Goal: Ask a question: Seek information or help from site administrators or community

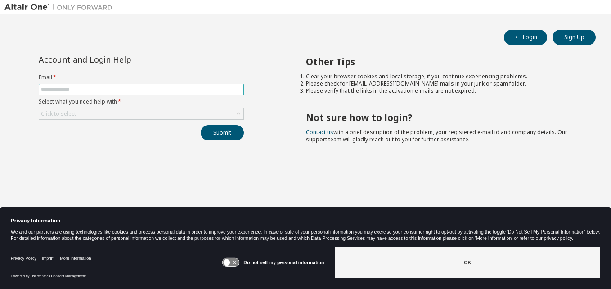
click at [90, 86] on input "text" at bounding box center [141, 89] width 201 height 7
type input "**********"
click at [117, 111] on div "Click to select" at bounding box center [141, 113] width 204 height 11
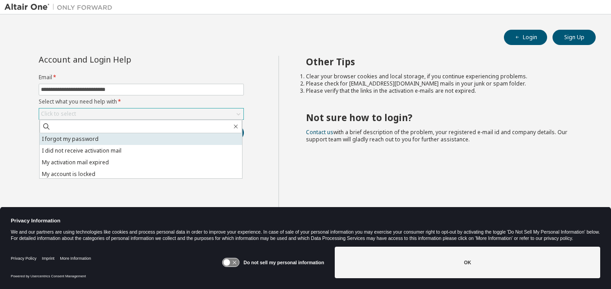
click at [81, 142] on li "I forgot my password" at bounding box center [141, 139] width 202 height 12
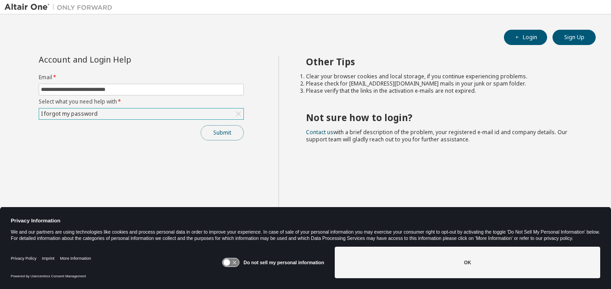
click at [221, 131] on button "Submit" at bounding box center [222, 132] width 43 height 15
click at [236, 261] on icon at bounding box center [231, 262] width 17 height 9
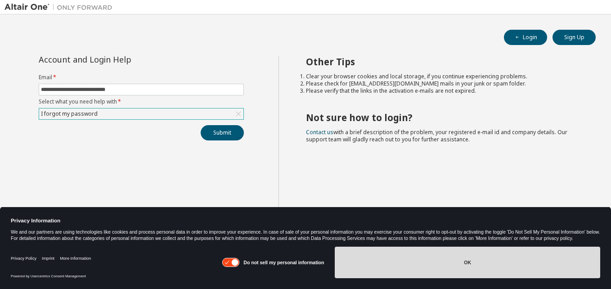
click at [435, 257] on button "OK" at bounding box center [467, 262] width 265 height 31
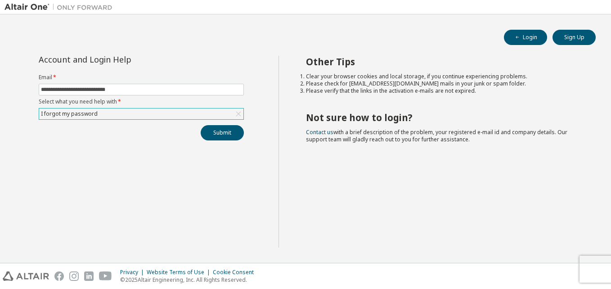
click at [151, 108] on div "I forgot my password" at bounding box center [141, 113] width 204 height 11
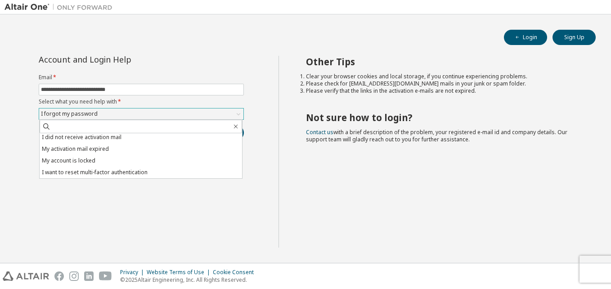
scroll to position [25, 0]
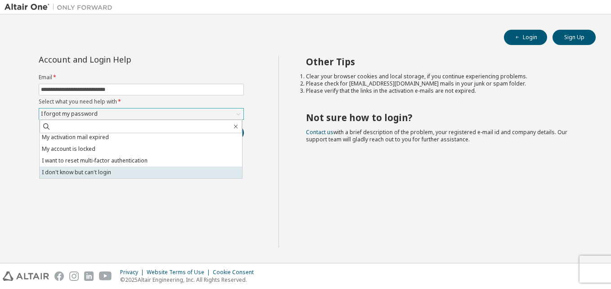
click at [92, 171] on li "I don't know but can't login" at bounding box center [141, 172] width 202 height 12
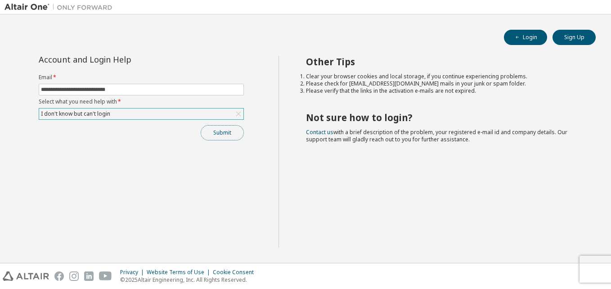
click at [234, 130] on button "Submit" at bounding box center [222, 132] width 43 height 15
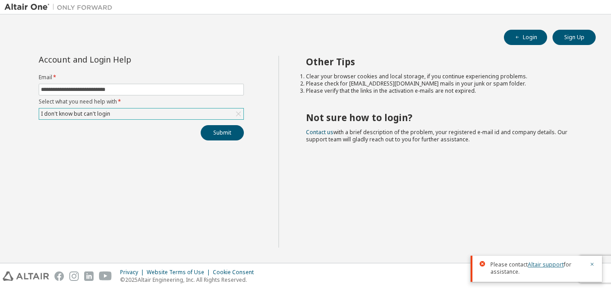
click at [540, 264] on link "Altair support" at bounding box center [546, 265] width 36 height 8
click at [312, 131] on link "Contact us" at bounding box center [319, 132] width 27 height 8
click at [546, 265] on link "Altair support" at bounding box center [546, 265] width 36 height 8
click at [547, 264] on link "Altair support" at bounding box center [546, 265] width 36 height 8
